Goal: Information Seeking & Learning: Find specific fact

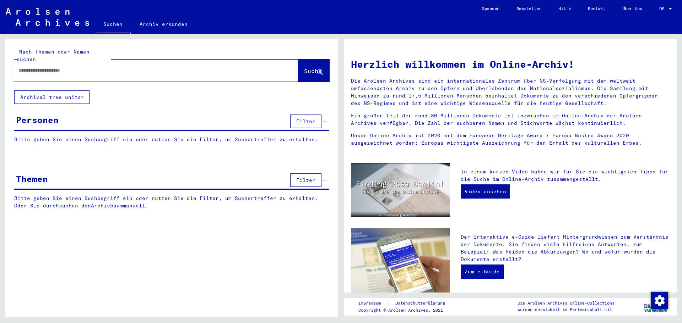
click at [70, 67] on input "text" at bounding box center [147, 70] width 258 height 7
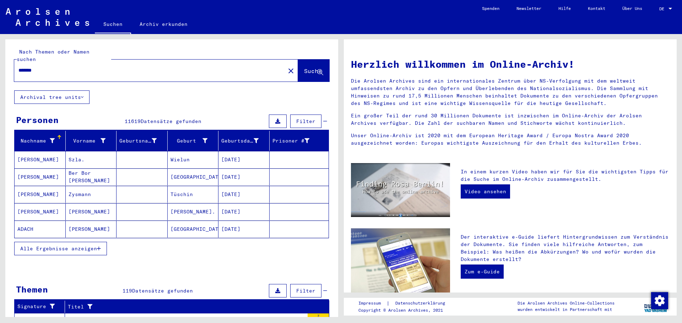
drag, startPoint x: 49, startPoint y: 63, endPoint x: 0, endPoint y: 63, distance: 49.0
click at [0, 63] on div "Nach Themen oder Namen suchen ******* close Suche Archival tree units Personen …" at bounding box center [170, 175] width 341 height 283
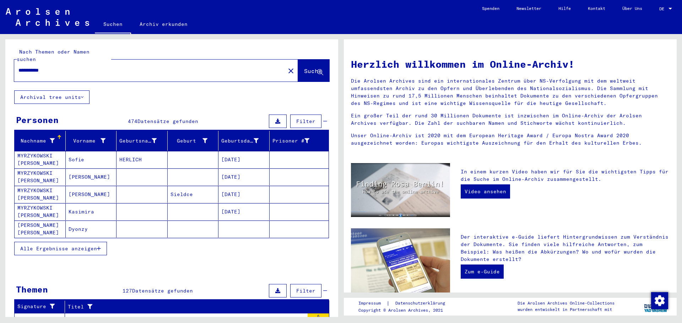
click at [80, 245] on button "Alle Ergebnisse anzeigen" at bounding box center [60, 248] width 93 height 13
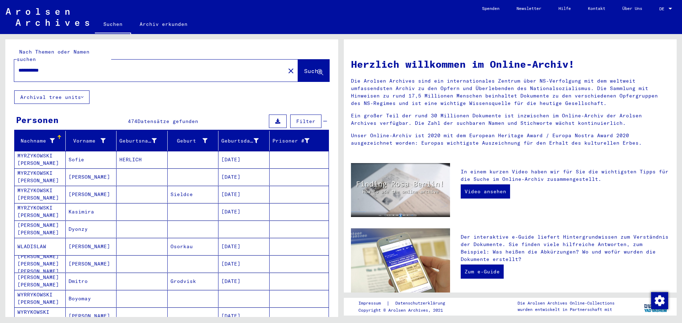
drag, startPoint x: 53, startPoint y: 61, endPoint x: 0, endPoint y: 59, distance: 53.3
click at [0, 59] on div "**********" at bounding box center [170, 175] width 341 height 283
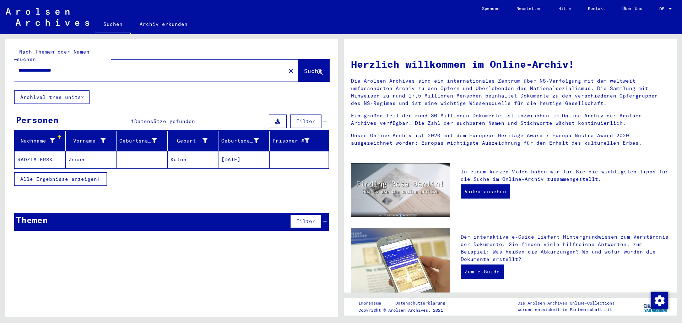
click at [40, 151] on mat-cell "RADZIMIERSKI" at bounding box center [40, 159] width 51 height 17
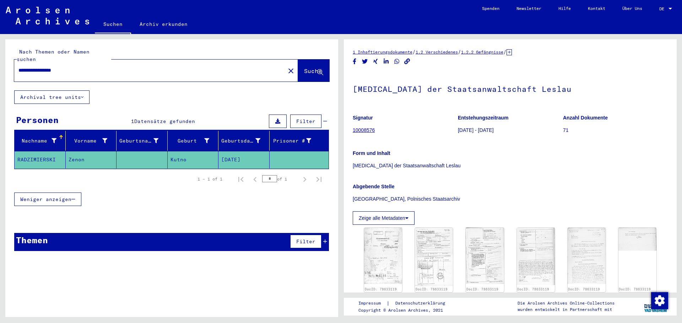
click at [512, 51] on icon at bounding box center [508, 52] width 5 height 6
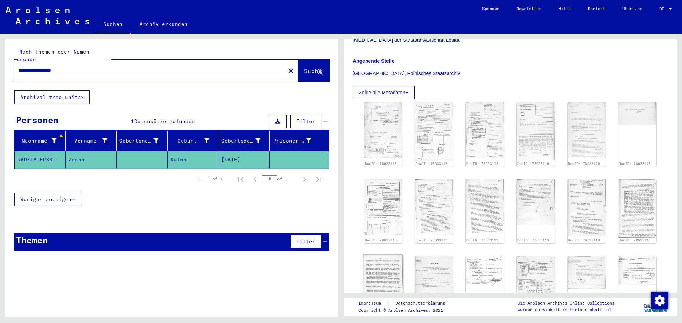
scroll to position [107, 0]
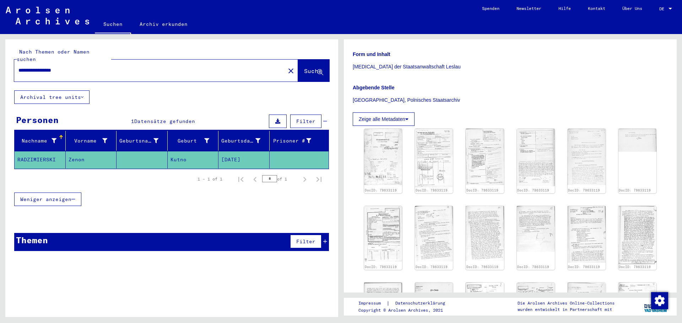
click at [408, 121] on icon at bounding box center [406, 119] width 3 height 5
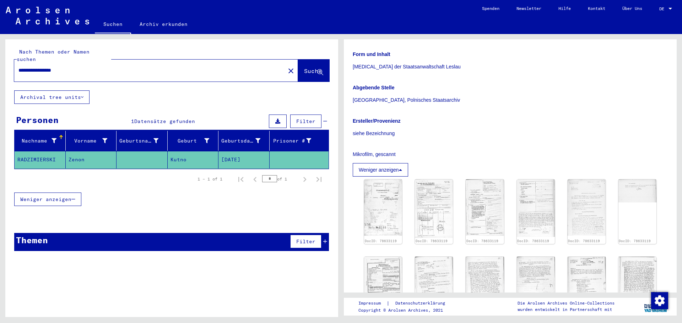
drag, startPoint x: 78, startPoint y: 62, endPoint x: 0, endPoint y: 57, distance: 78.0
click at [0, 57] on div "**********" at bounding box center [170, 175] width 341 height 283
drag, startPoint x: 45, startPoint y: 60, endPoint x: 7, endPoint y: 62, distance: 38.0
click at [7, 62] on div "Nach Themen oder Namen suchen ***** close Suche" at bounding box center [171, 64] width 333 height 51
paste input "**********"
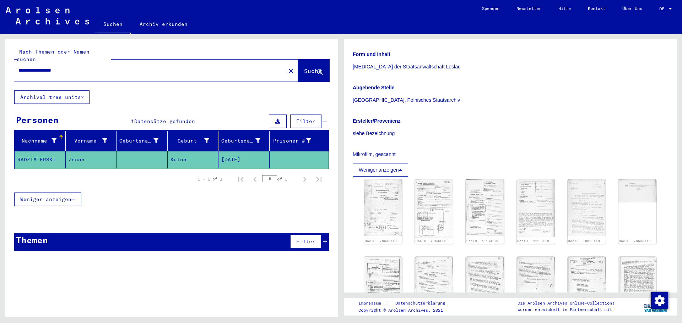
click at [304, 67] on span "Suche" at bounding box center [313, 70] width 18 height 7
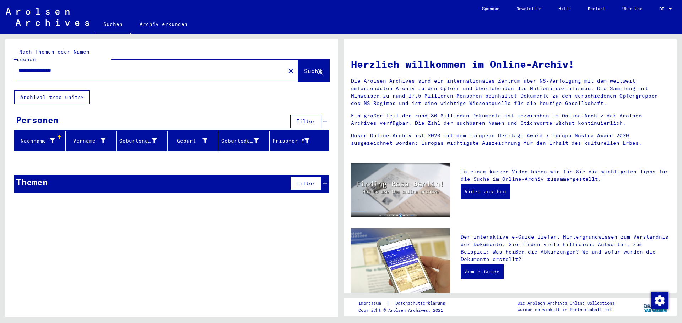
drag, startPoint x: 50, startPoint y: 62, endPoint x: 0, endPoint y: 59, distance: 49.8
click at [0, 59] on div "**********" at bounding box center [170, 175] width 341 height 283
drag, startPoint x: 59, startPoint y: 65, endPoint x: 2, endPoint y: 64, distance: 56.8
click at [2, 64] on div "Nach Themen oder Namen suchen ******** close Suche Archival tree units Personen…" at bounding box center [170, 175] width 341 height 283
paste input "*"
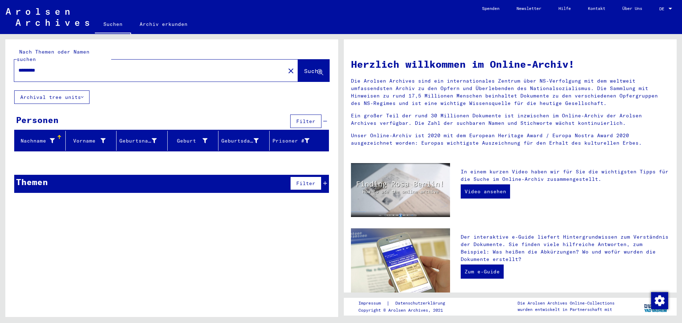
click at [305, 67] on span "Suche" at bounding box center [313, 70] width 18 height 7
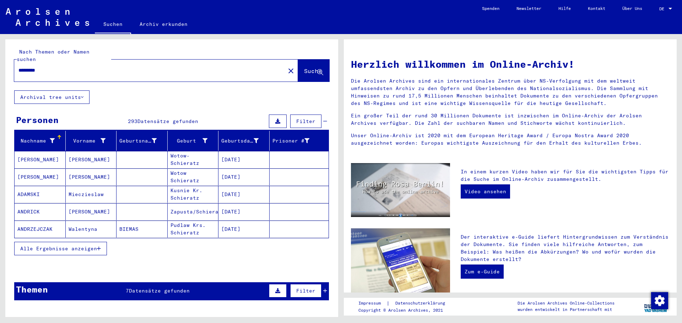
click at [323, 289] on icon at bounding box center [325, 291] width 4 height 5
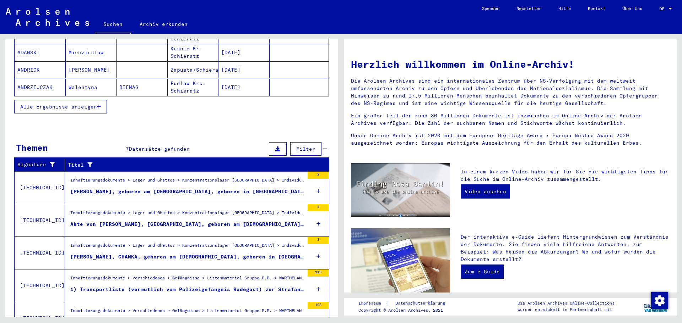
scroll to position [173, 0]
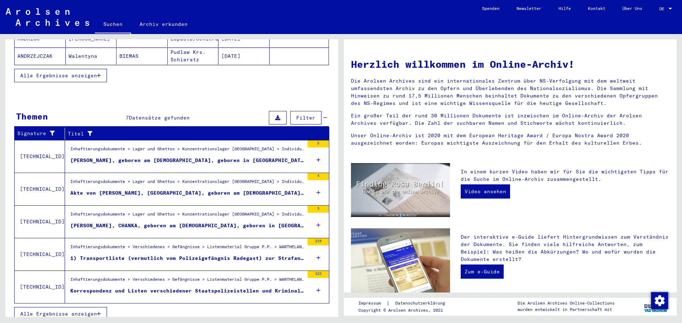
click at [254, 288] on div "Korrespondenz und Listen verschiedener Staatspolizeistellen und Kriminalpolizei…" at bounding box center [187, 291] width 234 height 7
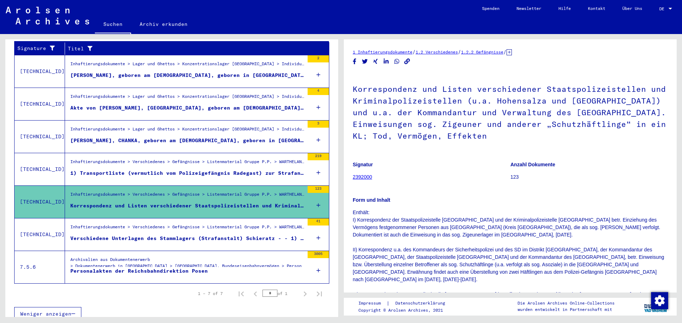
click at [224, 235] on div "Verschiedene Unterlagen des Stammlagers (Strafanstalt) Schieratz - - 1) Häftlin…" at bounding box center [187, 238] width 234 height 7
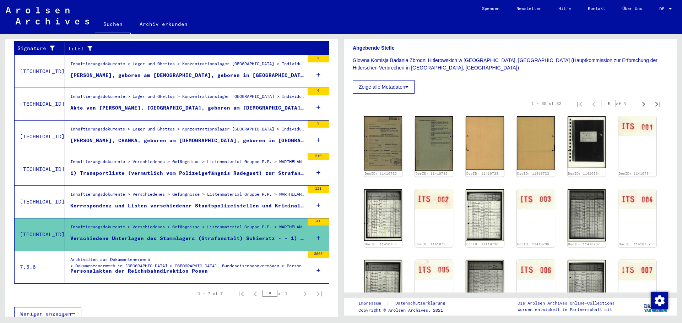
scroll to position [249, 0]
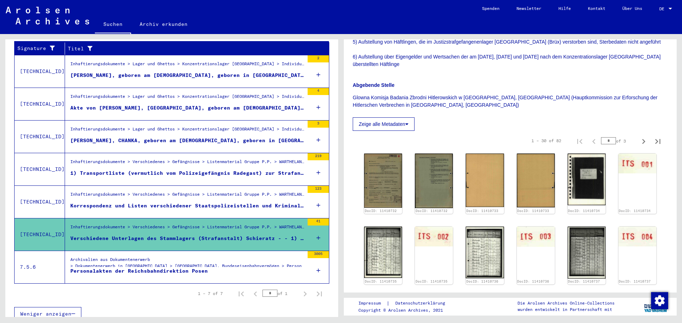
click at [408, 122] on icon at bounding box center [406, 124] width 3 height 5
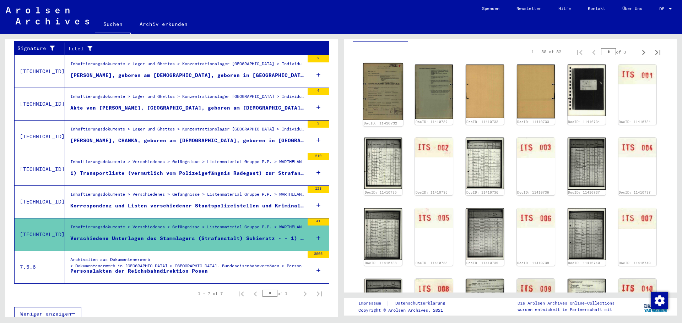
scroll to position [320, 0]
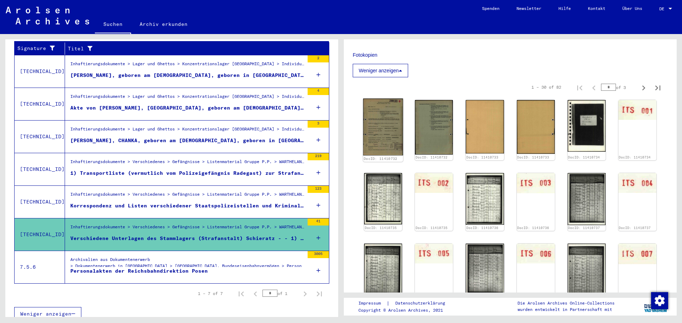
click at [385, 109] on img at bounding box center [383, 127] width 40 height 57
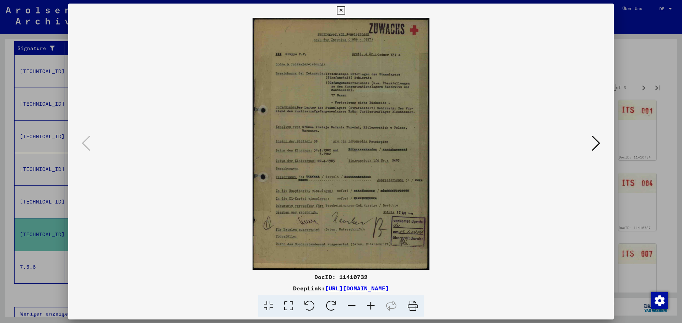
click at [595, 144] on icon at bounding box center [596, 143] width 9 height 17
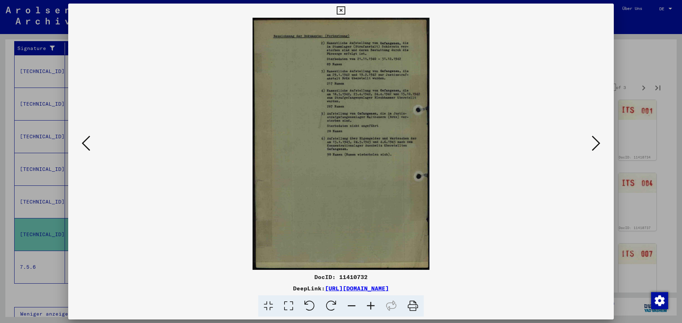
click at [595, 144] on icon at bounding box center [596, 143] width 9 height 17
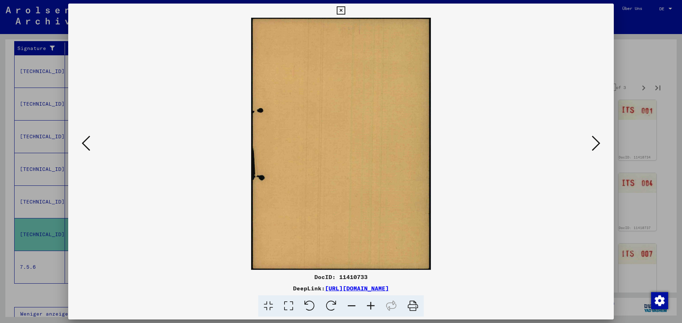
click at [595, 144] on icon at bounding box center [596, 143] width 9 height 17
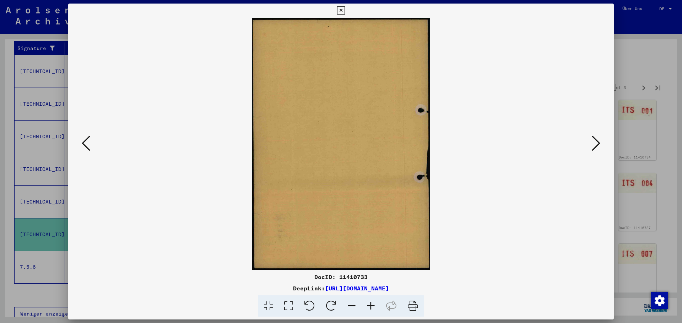
click at [595, 144] on icon at bounding box center [596, 143] width 9 height 17
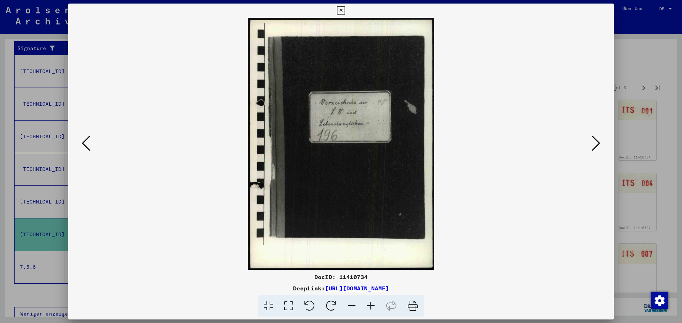
click at [595, 144] on icon at bounding box center [596, 143] width 9 height 17
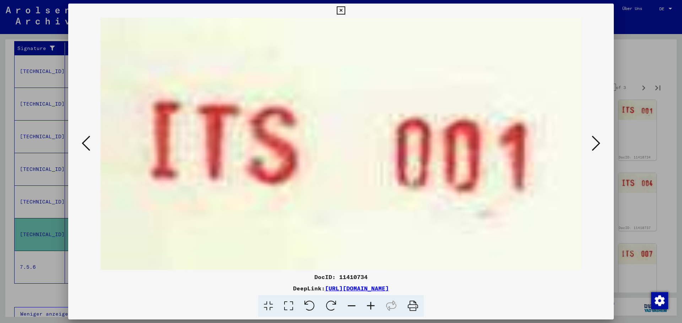
click at [595, 144] on icon at bounding box center [596, 143] width 9 height 17
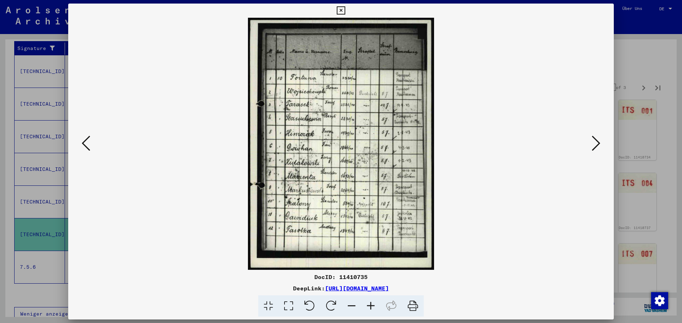
click at [595, 144] on icon at bounding box center [596, 143] width 9 height 17
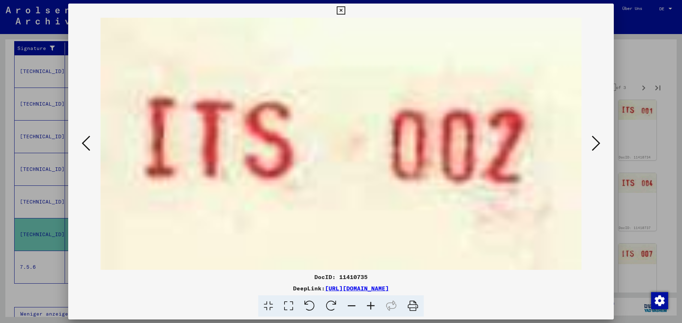
click at [595, 144] on icon at bounding box center [596, 143] width 9 height 17
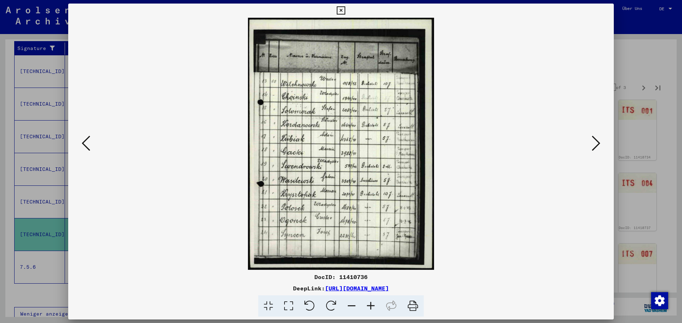
click at [595, 144] on icon at bounding box center [596, 143] width 9 height 17
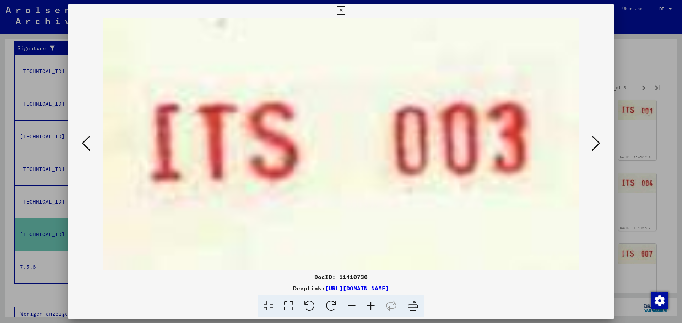
click at [595, 144] on icon at bounding box center [596, 143] width 9 height 17
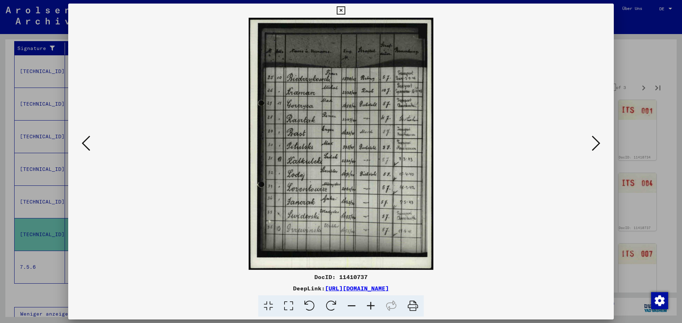
click at [595, 144] on icon at bounding box center [596, 143] width 9 height 17
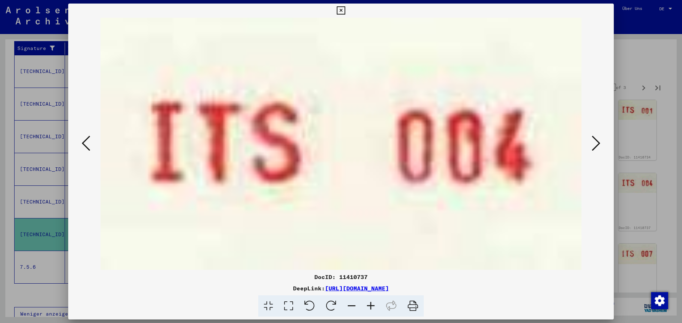
click at [595, 144] on icon at bounding box center [596, 143] width 9 height 17
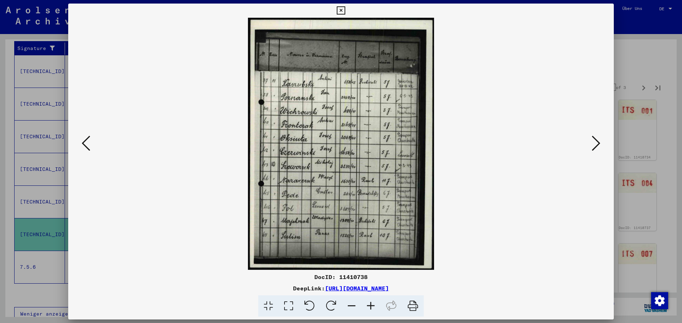
click at [595, 144] on icon at bounding box center [596, 143] width 9 height 17
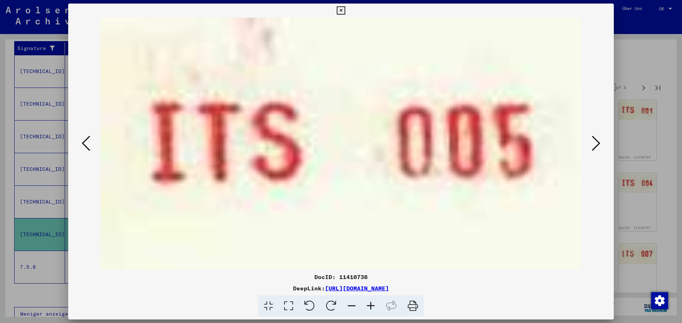
click at [595, 144] on icon at bounding box center [596, 143] width 9 height 17
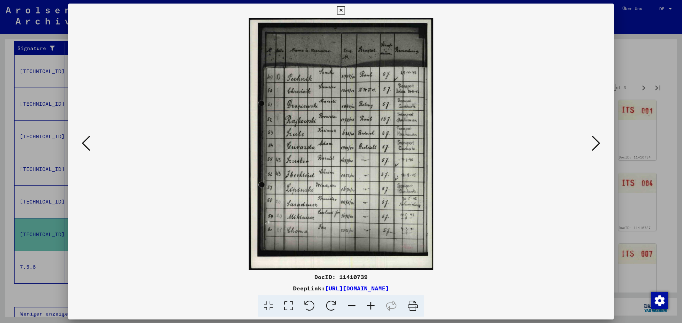
click at [595, 144] on icon at bounding box center [596, 143] width 9 height 17
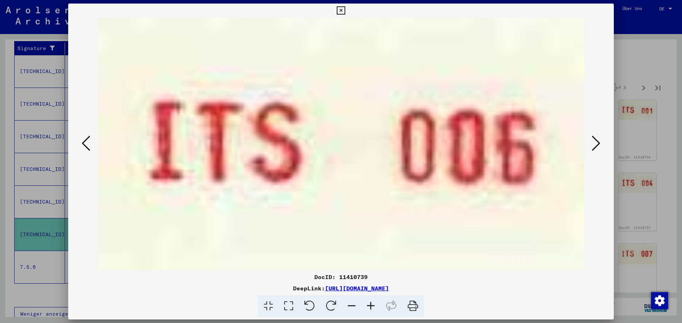
click at [595, 144] on icon at bounding box center [596, 143] width 9 height 17
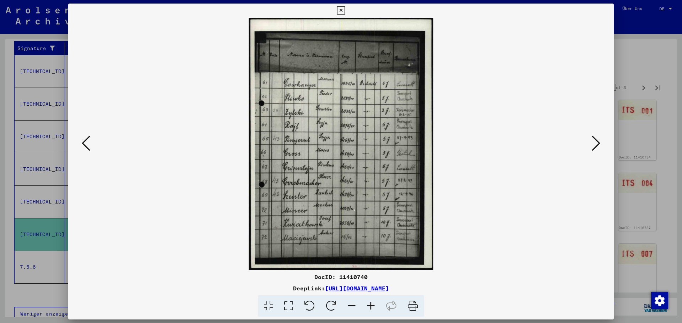
click at [595, 144] on icon at bounding box center [596, 143] width 9 height 17
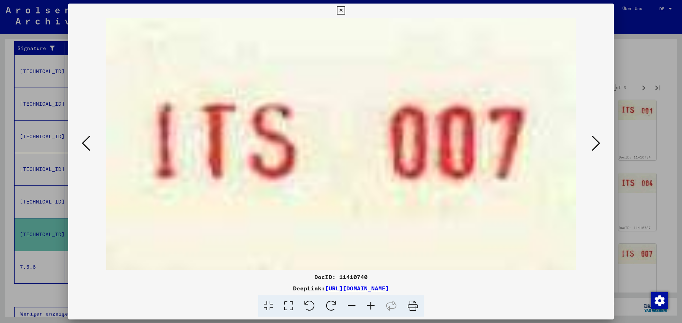
click at [595, 144] on icon at bounding box center [596, 143] width 9 height 17
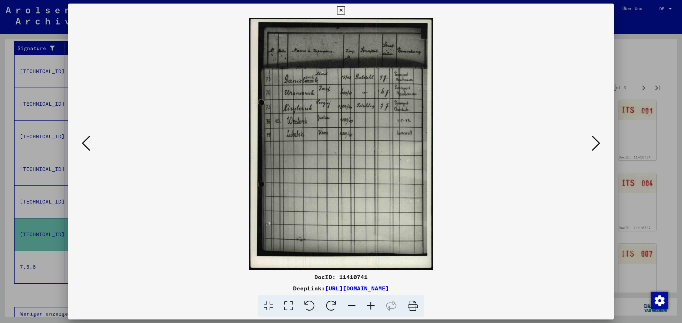
click at [595, 144] on icon at bounding box center [596, 143] width 9 height 17
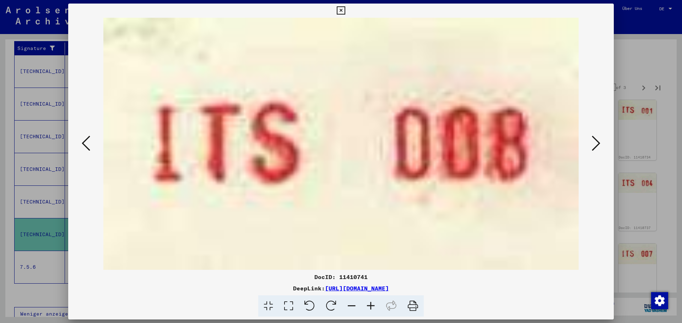
click at [595, 144] on icon at bounding box center [596, 143] width 9 height 17
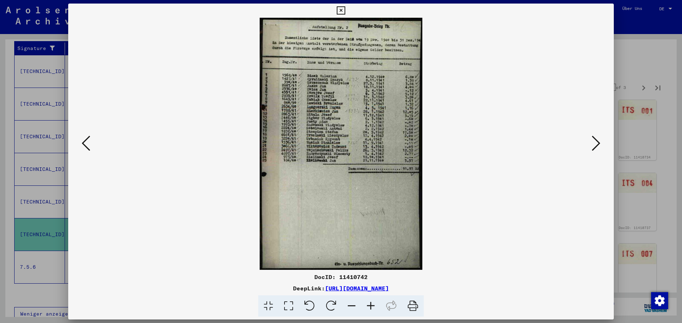
click at [595, 144] on icon at bounding box center [596, 143] width 9 height 17
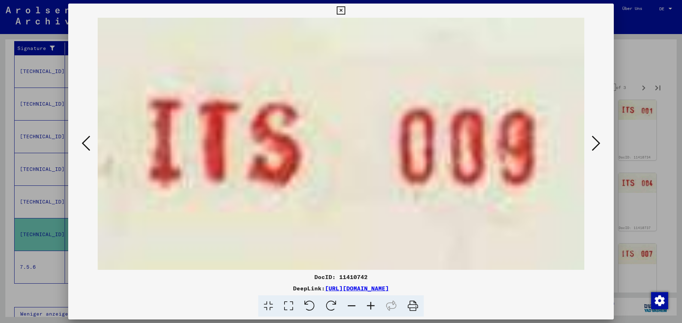
click at [595, 144] on icon at bounding box center [596, 143] width 9 height 17
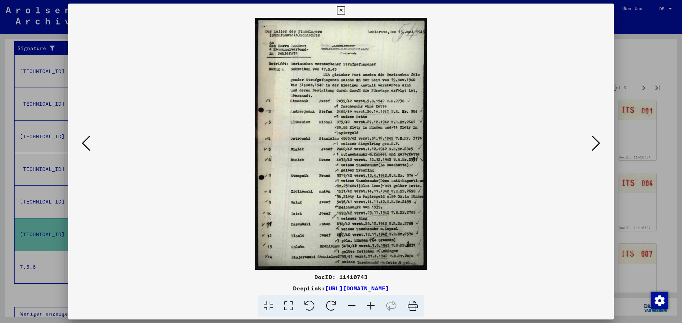
click at [595, 144] on icon at bounding box center [596, 143] width 9 height 17
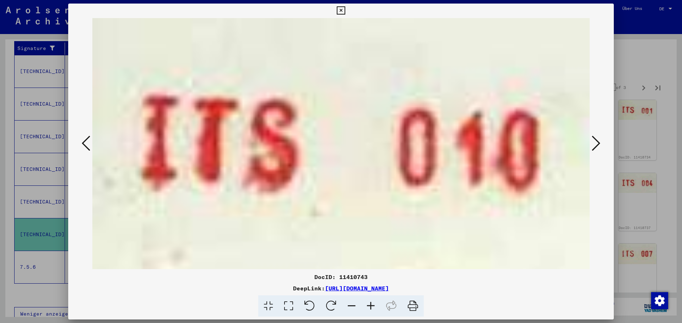
click at [595, 144] on icon at bounding box center [596, 143] width 9 height 17
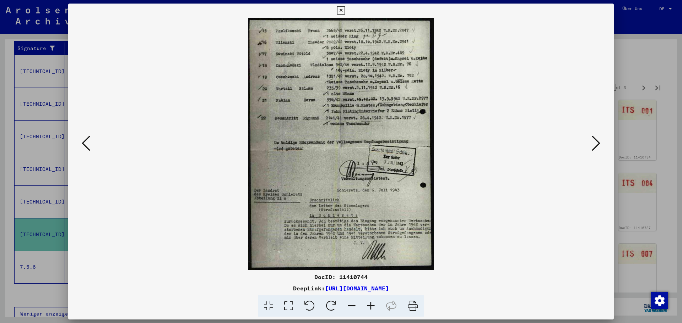
click at [595, 144] on icon at bounding box center [596, 143] width 9 height 17
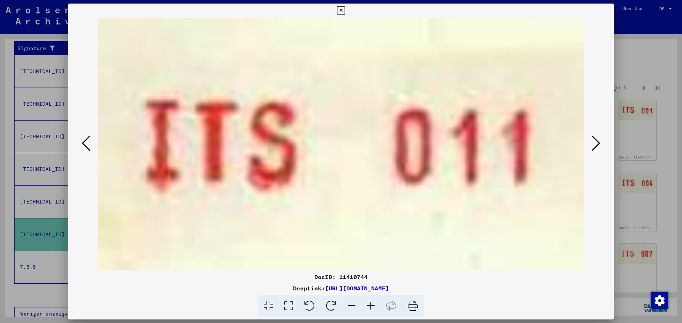
click at [595, 144] on icon at bounding box center [596, 143] width 9 height 17
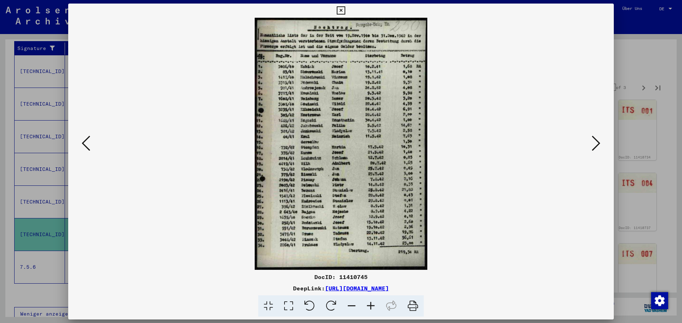
click at [595, 144] on icon at bounding box center [596, 143] width 9 height 17
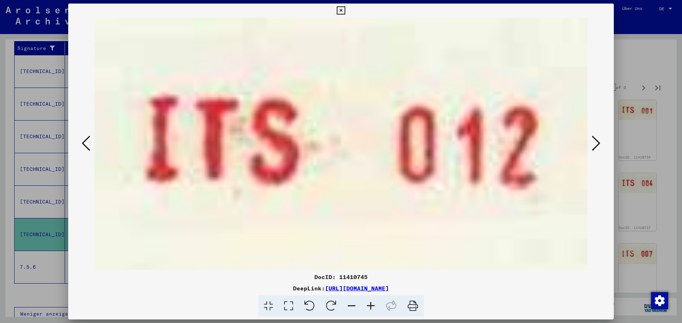
click at [595, 144] on icon at bounding box center [596, 143] width 9 height 17
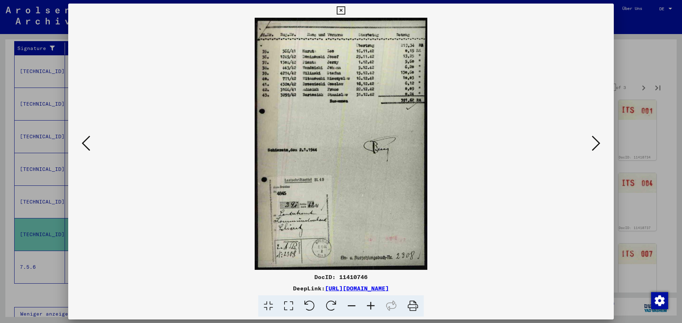
click at [595, 144] on icon at bounding box center [596, 143] width 9 height 17
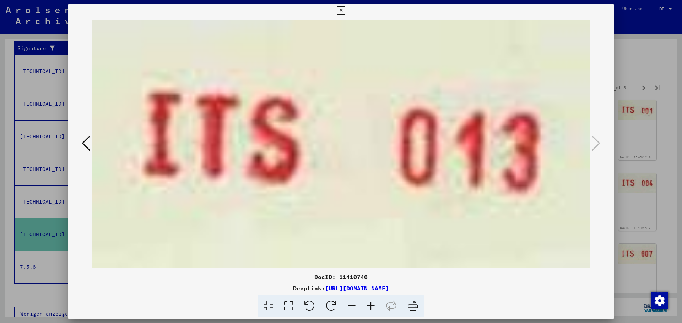
click at [342, 10] on icon at bounding box center [341, 10] width 8 height 9
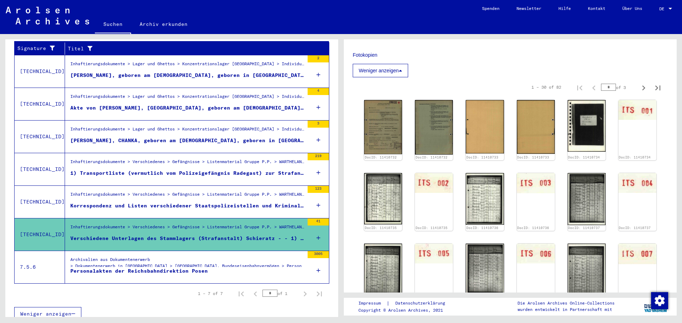
click at [225, 257] on div "Archivalien aus Dokumentenerwerb > Dokumentenerwerb in [GEOGRAPHIC_DATA] > [GEO…" at bounding box center [187, 265] width 234 height 16
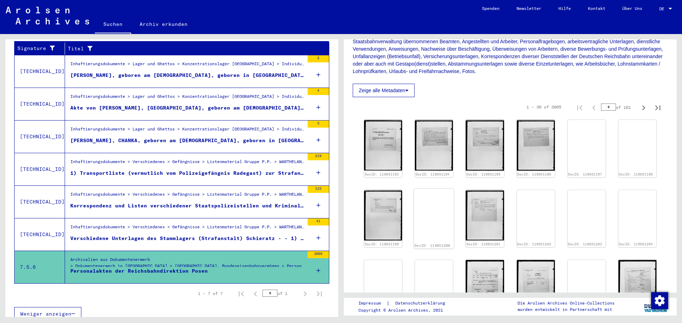
scroll to position [178, 0]
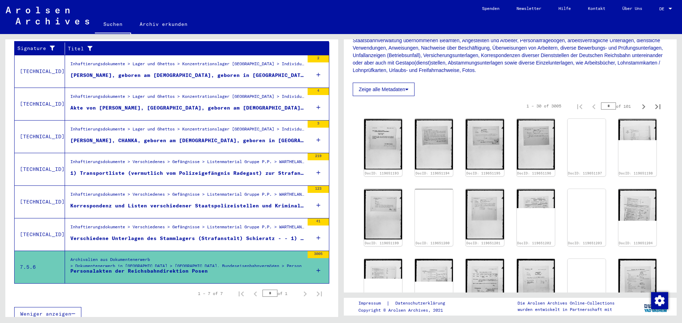
click at [191, 162] on figure "Inhaftierungsdokumente > Verschiedenes > Gefängnisse > Listenmaterial Gruppe P.…" at bounding box center [187, 164] width 234 height 11
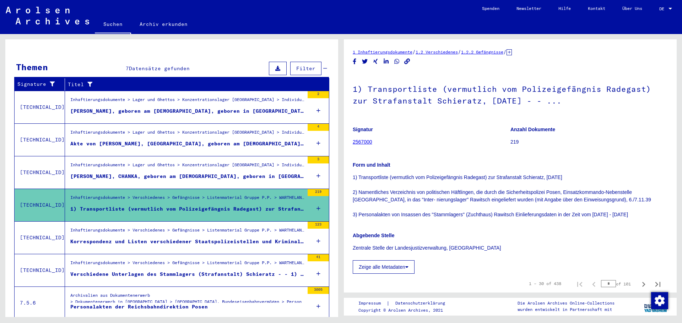
scroll to position [130, 0]
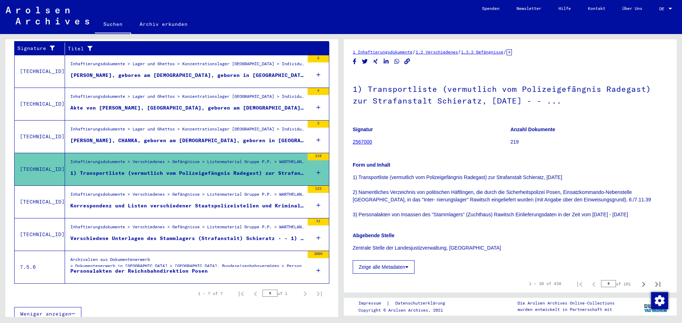
click at [71, 311] on span "Weniger anzeigen" at bounding box center [45, 314] width 51 height 6
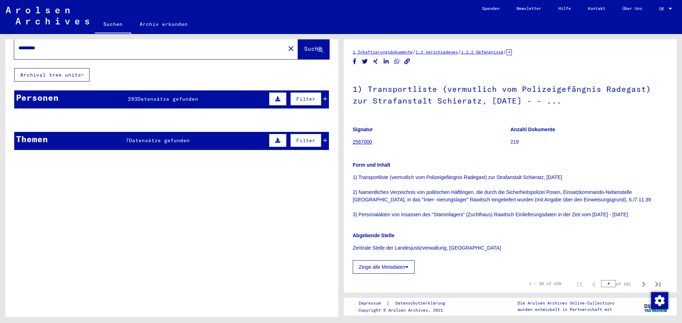
scroll to position [0, 0]
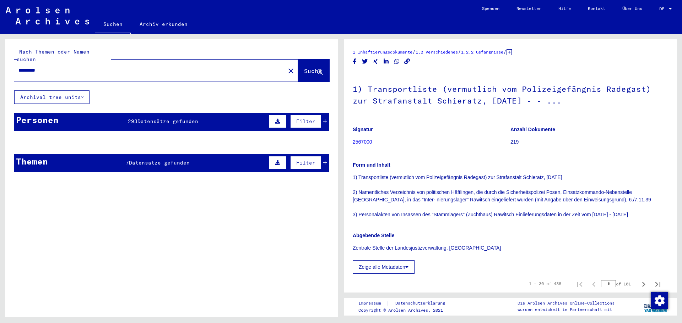
drag, startPoint x: 64, startPoint y: 63, endPoint x: 0, endPoint y: 59, distance: 64.0
click at [0, 59] on div "Nach Themen oder Namen suchen ********* close Suche Archival tree units Persone…" at bounding box center [170, 175] width 341 height 283
type input "*******"
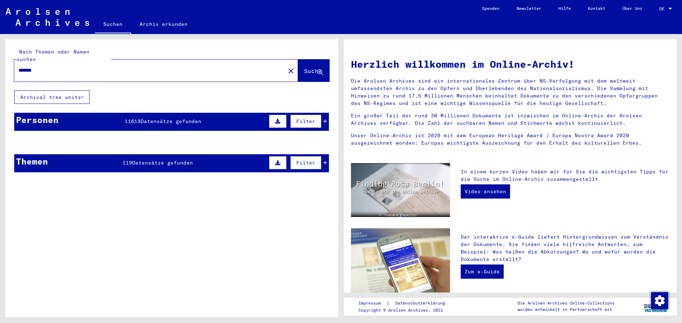
click at [321, 155] on mat-cell at bounding box center [298, 159] width 59 height 17
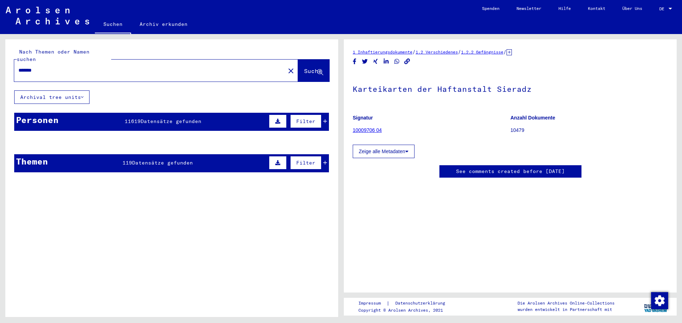
click at [319, 155] on mat-cell at bounding box center [298, 159] width 59 height 17
click at [148, 153] on mat-cell at bounding box center [141, 159] width 51 height 17
click at [134, 154] on mat-cell at bounding box center [141, 159] width 51 height 17
click at [27, 154] on mat-cell "[PERSON_NAME]" at bounding box center [40, 159] width 51 height 17
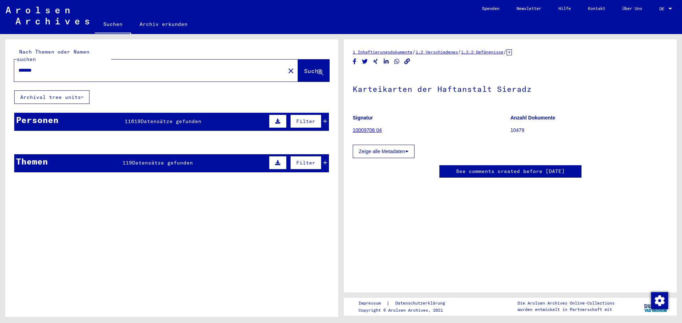
click at [27, 154] on mat-cell "[PERSON_NAME]" at bounding box center [40, 159] width 51 height 17
click at [321, 156] on mat-cell at bounding box center [298, 159] width 59 height 17
